Goal: Check status

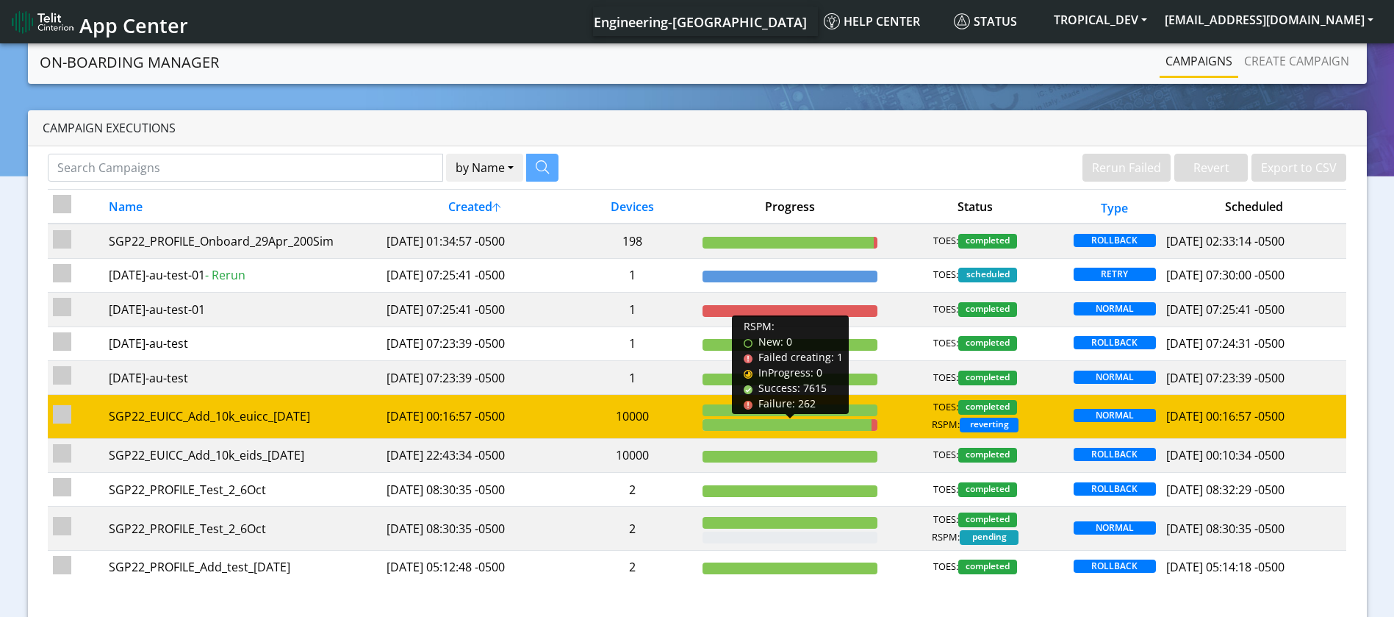
click at [777, 419] on div at bounding box center [787, 425] width 169 height 12
